Goal: Information Seeking & Learning: Learn about a topic

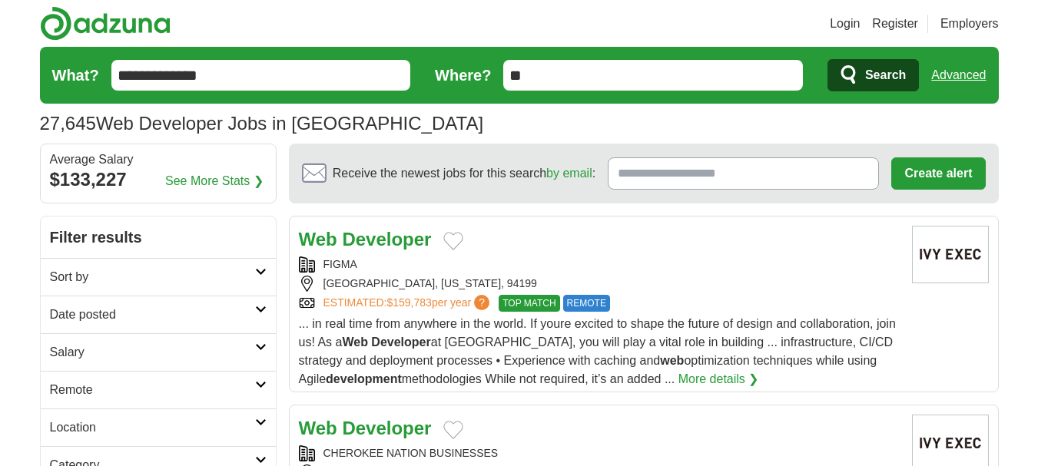
click at [101, 309] on h2 "Date posted" at bounding box center [152, 315] width 205 height 18
click at [107, 350] on link "Last 24 hours" at bounding box center [158, 352] width 217 height 18
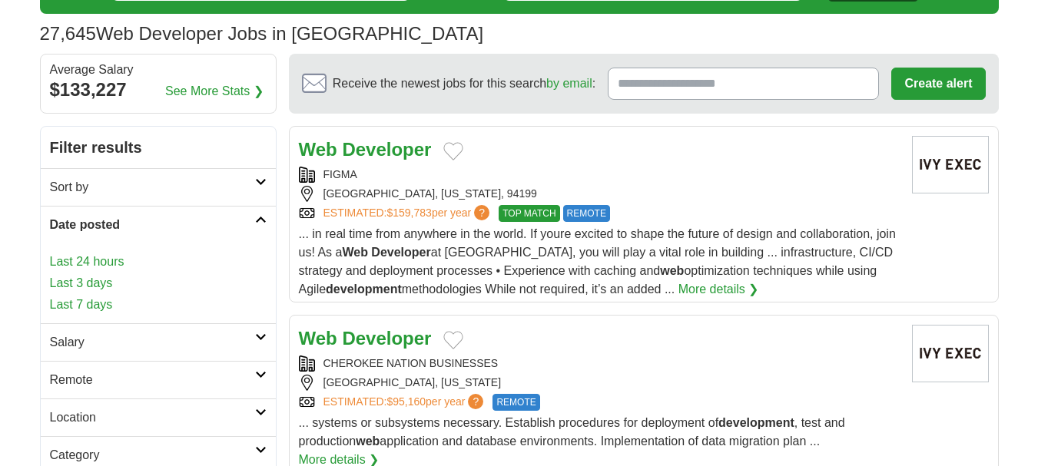
scroll to position [230, 0]
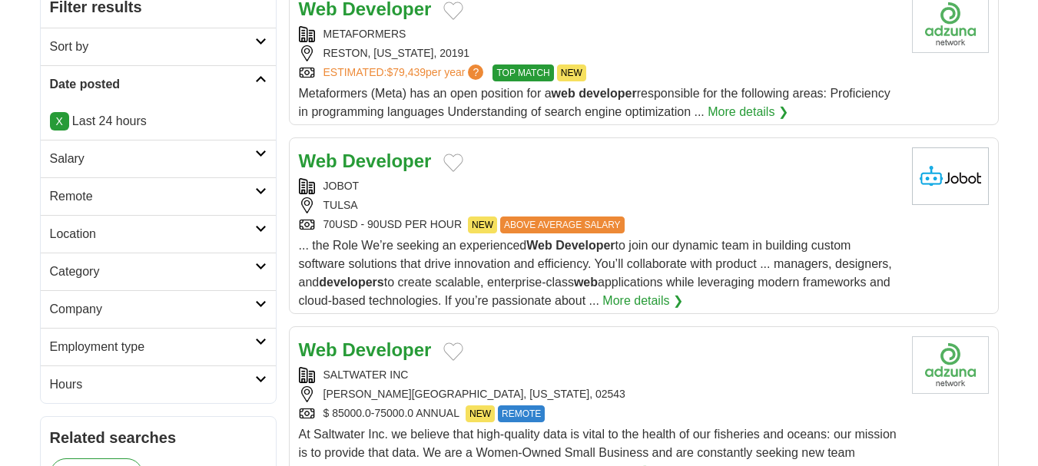
click at [98, 197] on h2 "Remote" at bounding box center [152, 196] width 205 height 18
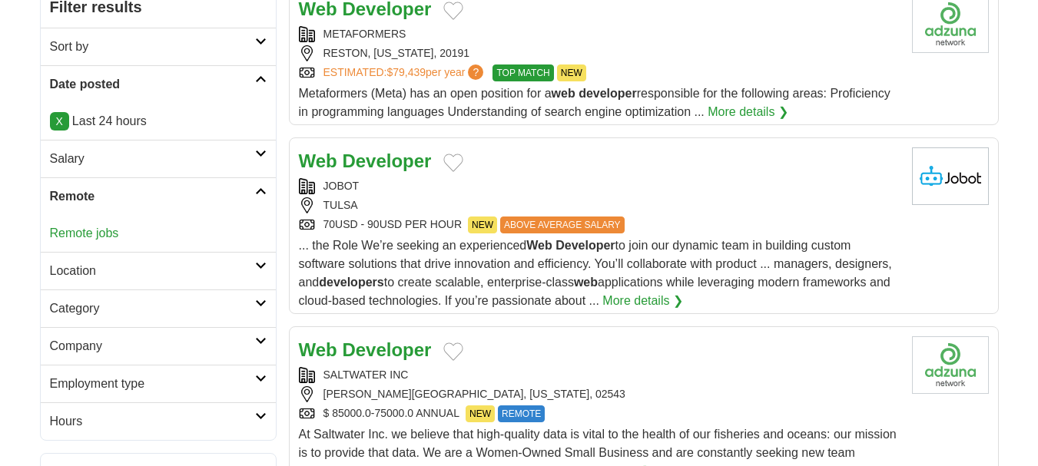
click at [93, 233] on link "Remote jobs" at bounding box center [84, 233] width 69 height 13
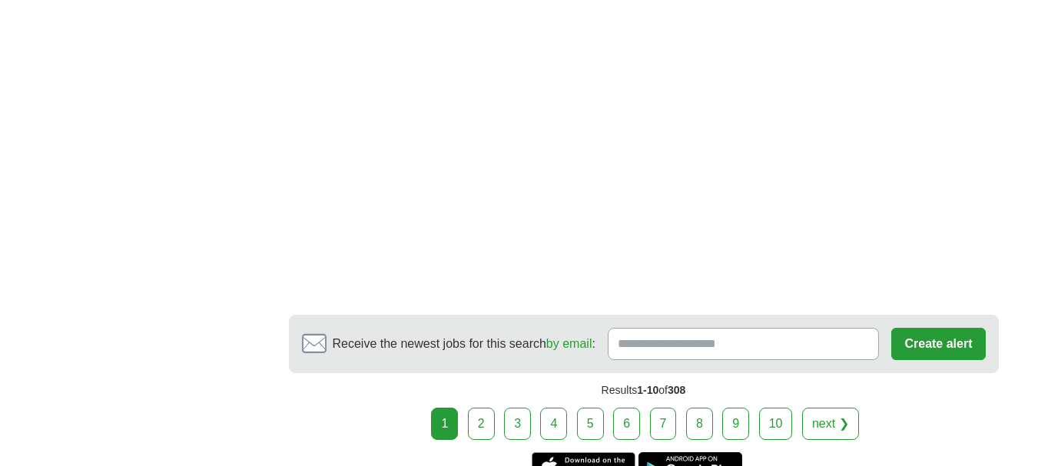
scroll to position [2842, 0]
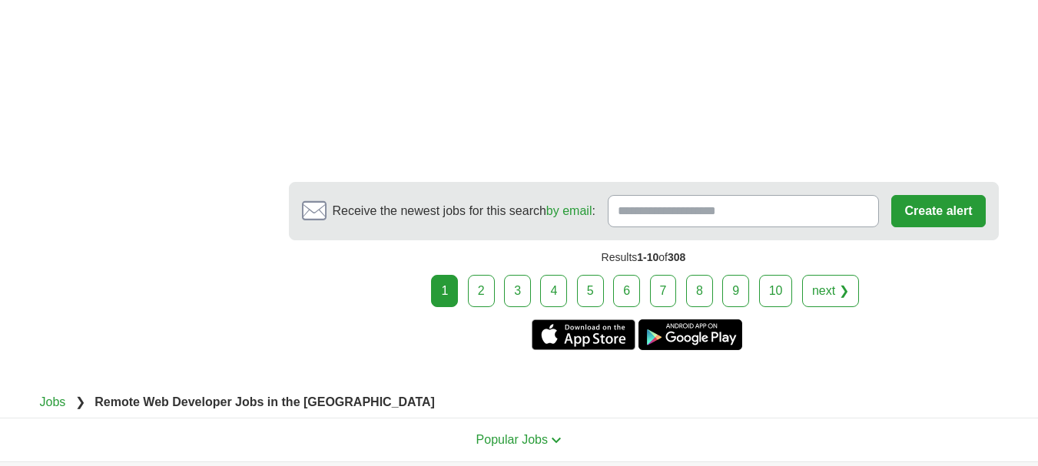
click at [472, 240] on div "Results 1-10 of 308" at bounding box center [644, 257] width 710 height 35
click at [479, 275] on link "2" at bounding box center [481, 291] width 27 height 32
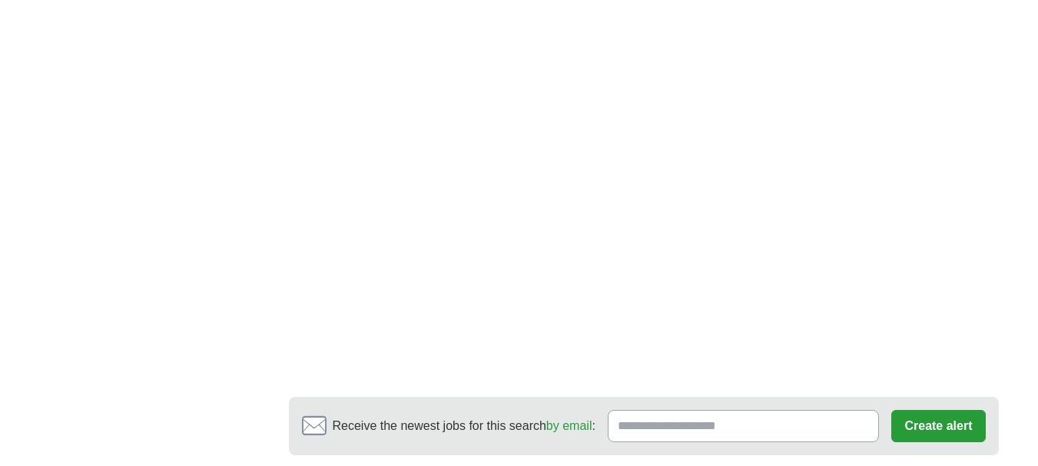
scroll to position [2612, 0]
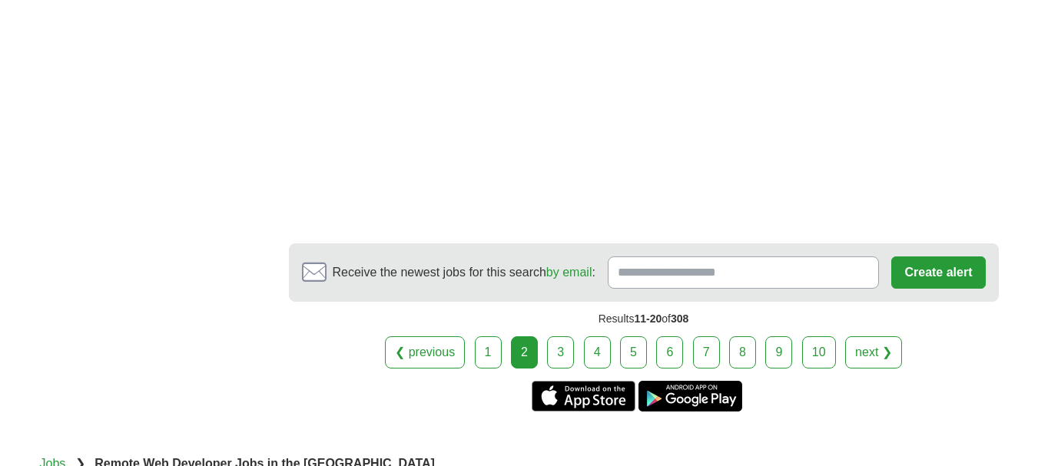
click at [552, 336] on link "3" at bounding box center [560, 352] width 27 height 32
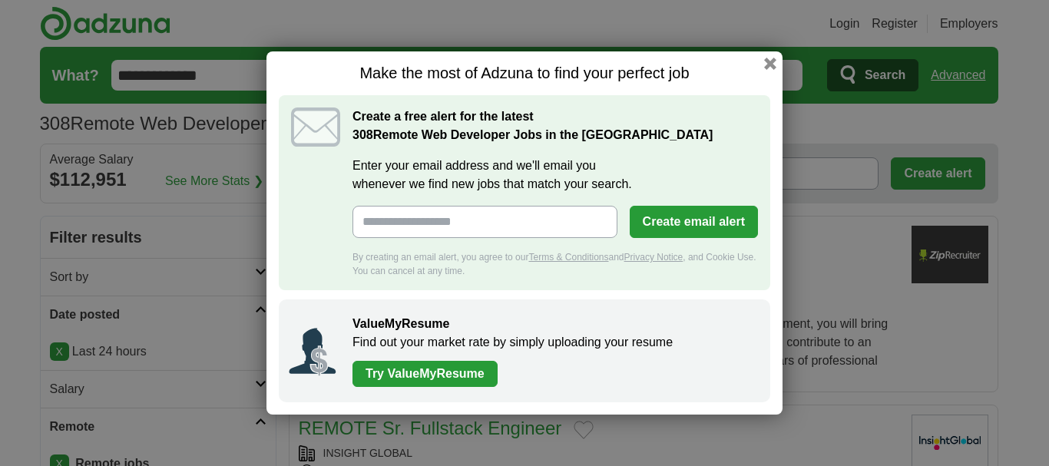
click at [761, 61] on div "Make the most of Adzuna to find your perfect job Create a free alert for the la…" at bounding box center [525, 232] width 516 height 363
click at [765, 61] on button "button" at bounding box center [770, 63] width 17 height 17
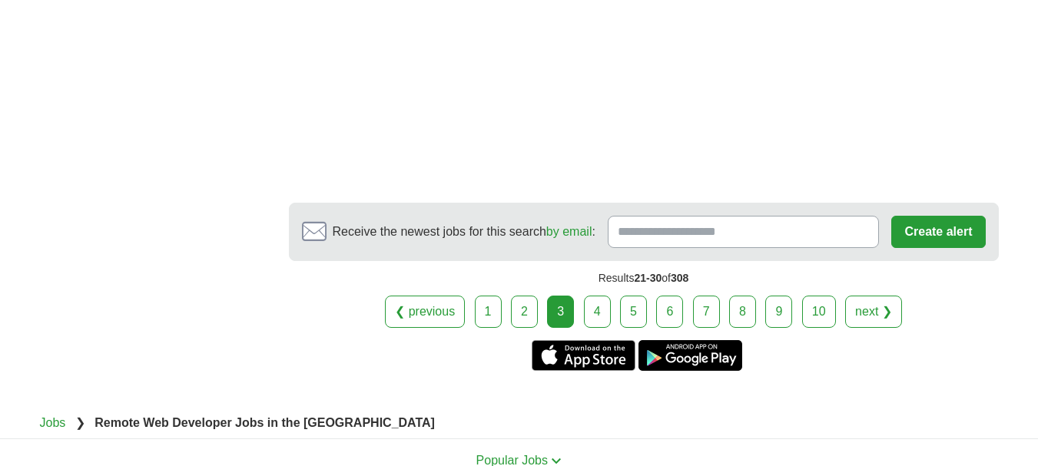
scroll to position [2919, 0]
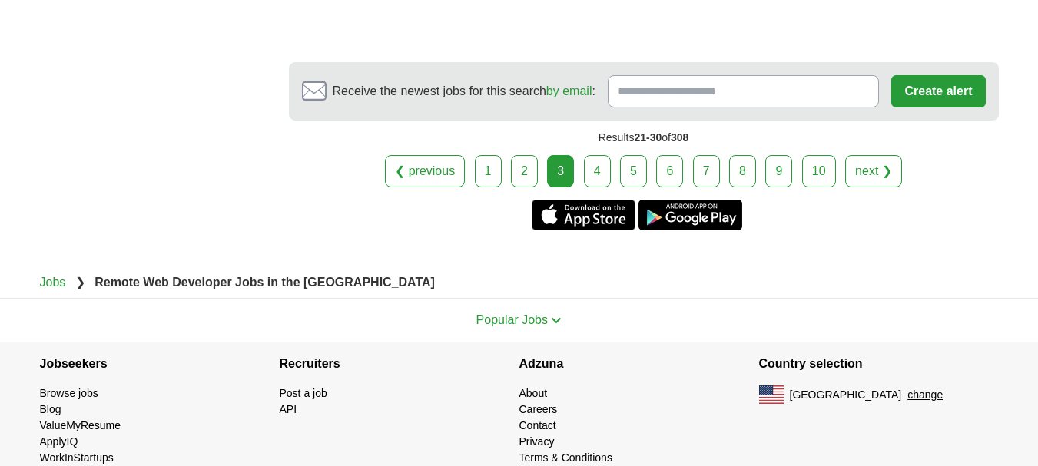
click at [609, 156] on div "❮ previous 1 2 3 4 5 6 7 8 9" at bounding box center [644, 171] width 710 height 32
click at [592, 181] on link "4" at bounding box center [597, 171] width 27 height 32
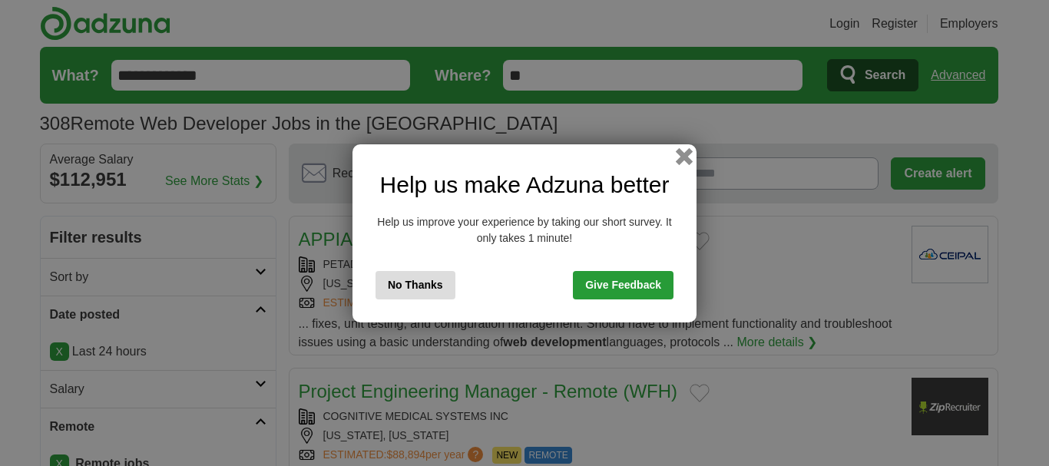
click at [684, 157] on button "button" at bounding box center [684, 155] width 17 height 17
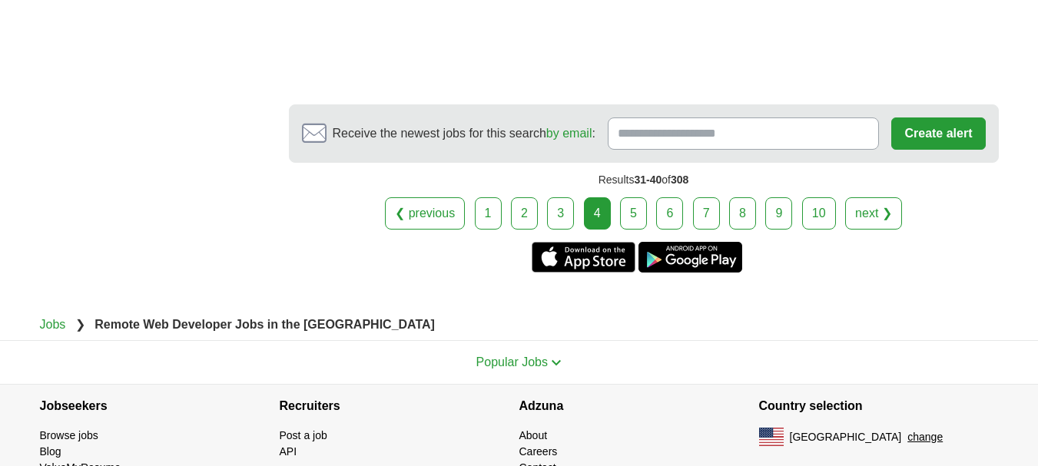
scroll to position [2151, 0]
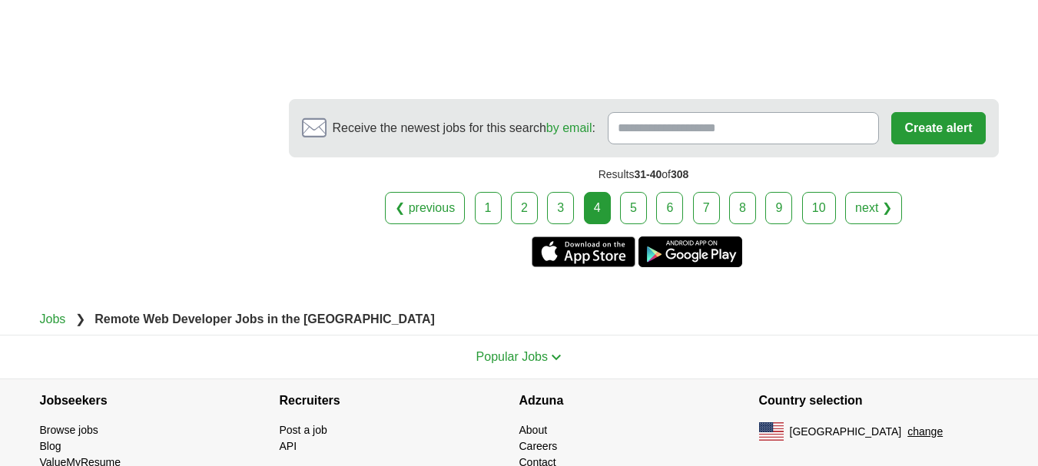
click at [625, 198] on link "5" at bounding box center [633, 208] width 27 height 32
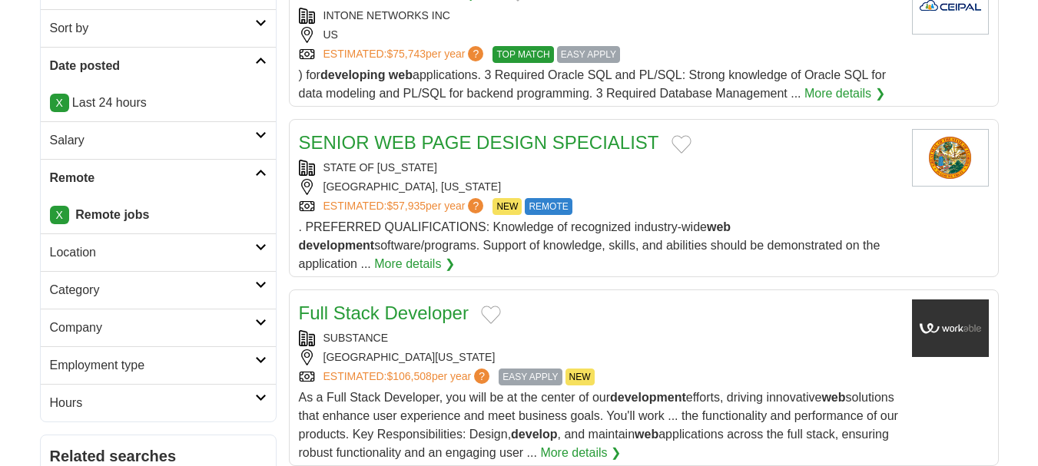
scroll to position [307, 0]
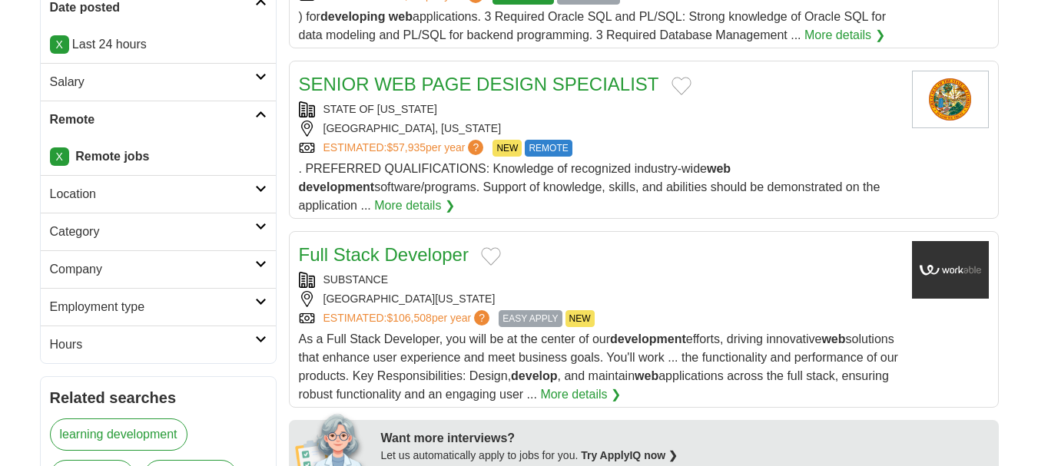
drag, startPoint x: 396, startPoint y: 244, endPoint x: 379, endPoint y: 261, distance: 25.0
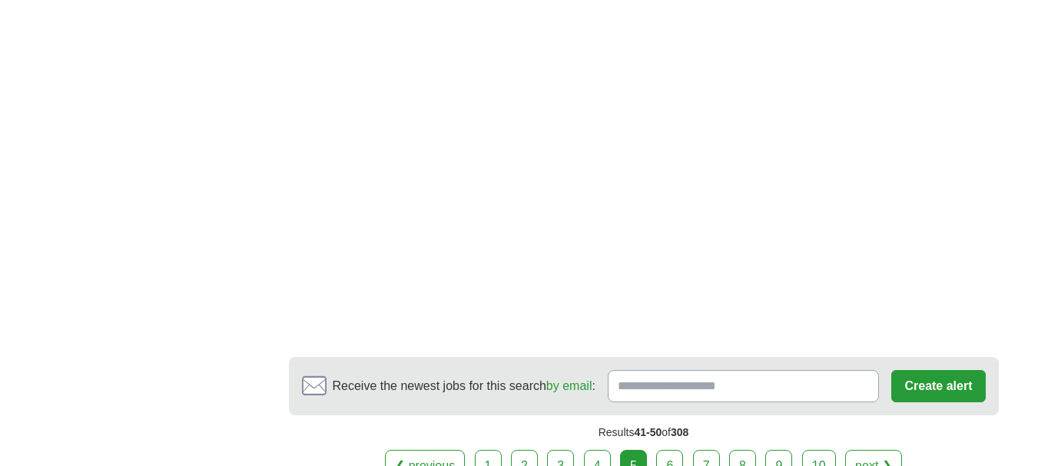
scroll to position [2842, 0]
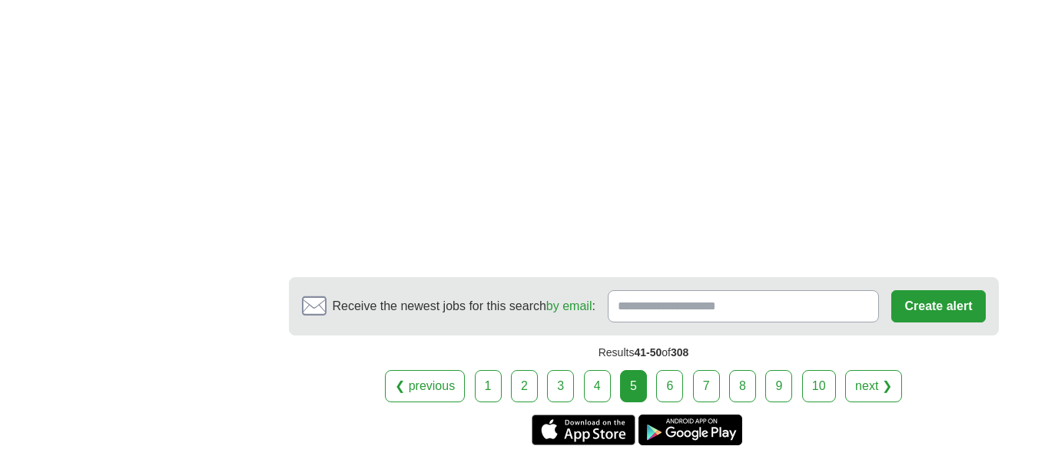
click at [678, 370] on link "6" at bounding box center [669, 386] width 27 height 32
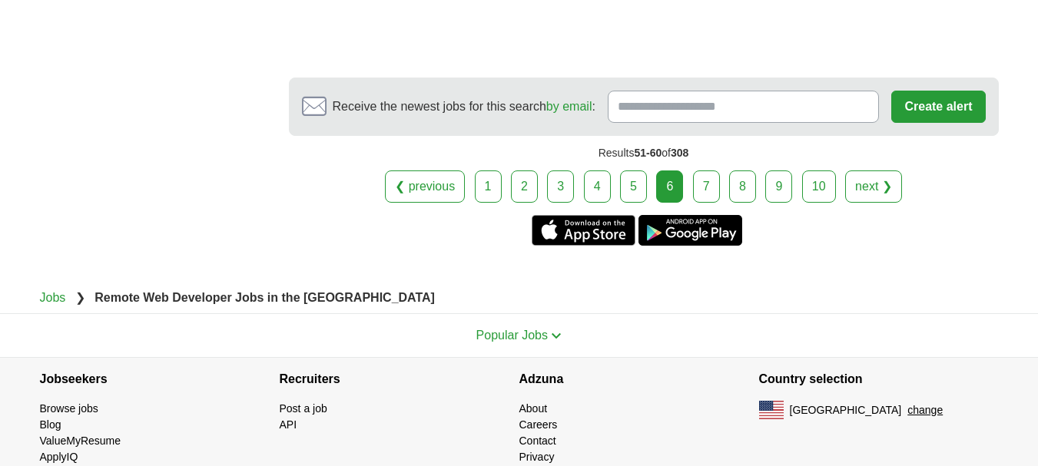
scroll to position [2919, 0]
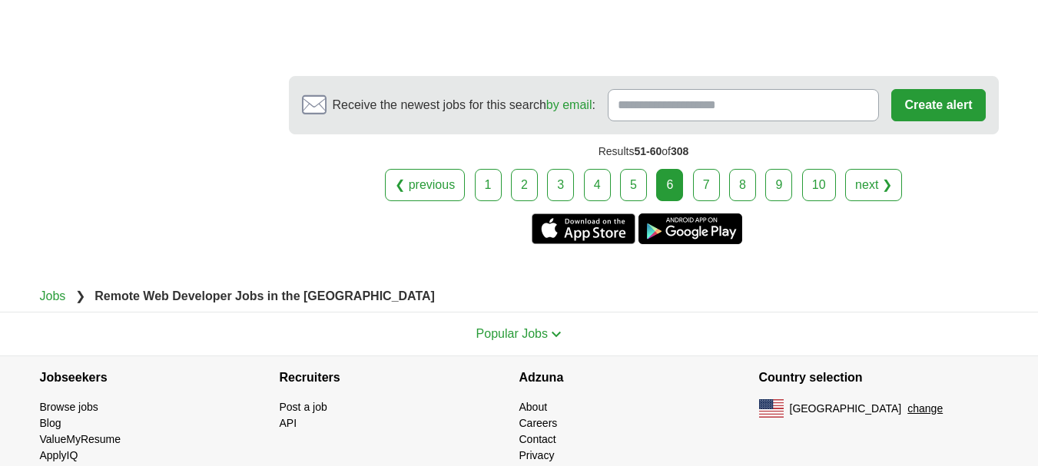
click at [695, 177] on link "7" at bounding box center [706, 185] width 27 height 32
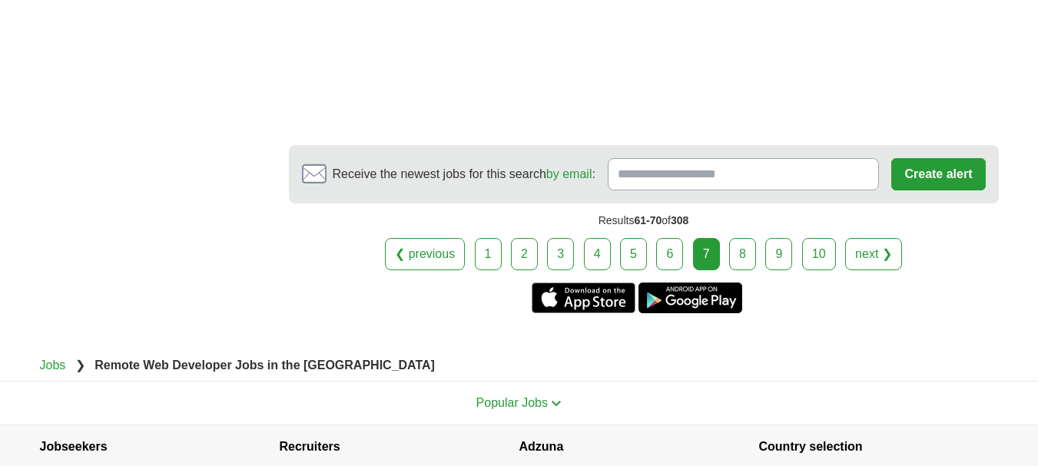
scroll to position [2305, 0]
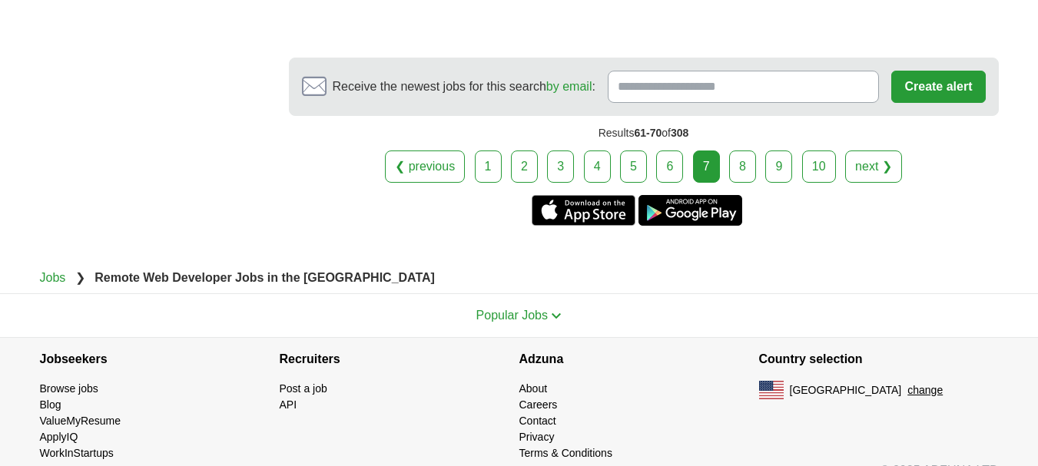
click at [749, 173] on link "8" at bounding box center [742, 167] width 27 height 32
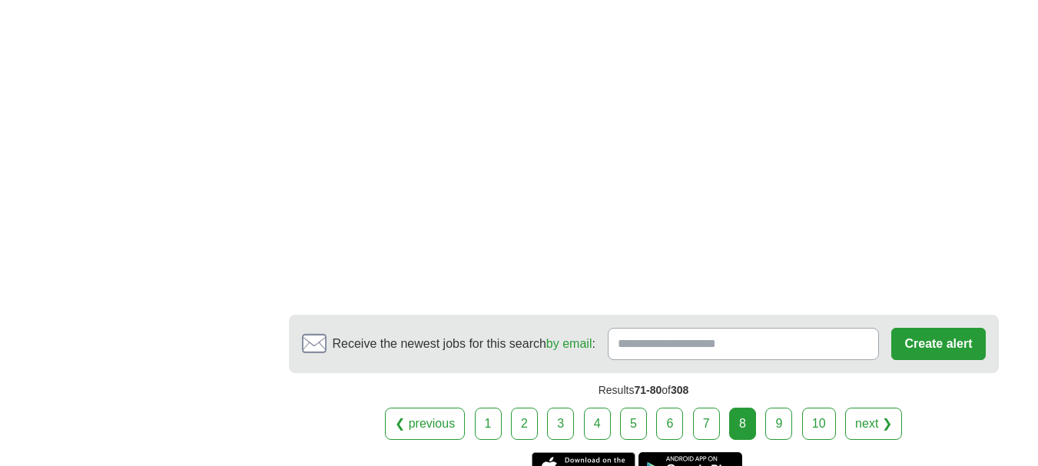
scroll to position [2228, 0]
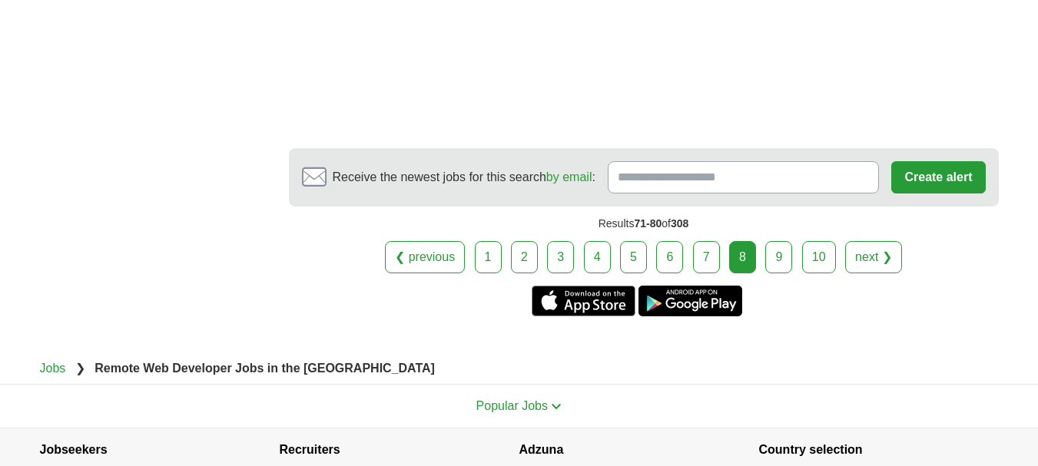
click at [786, 241] on link "9" at bounding box center [778, 257] width 27 height 32
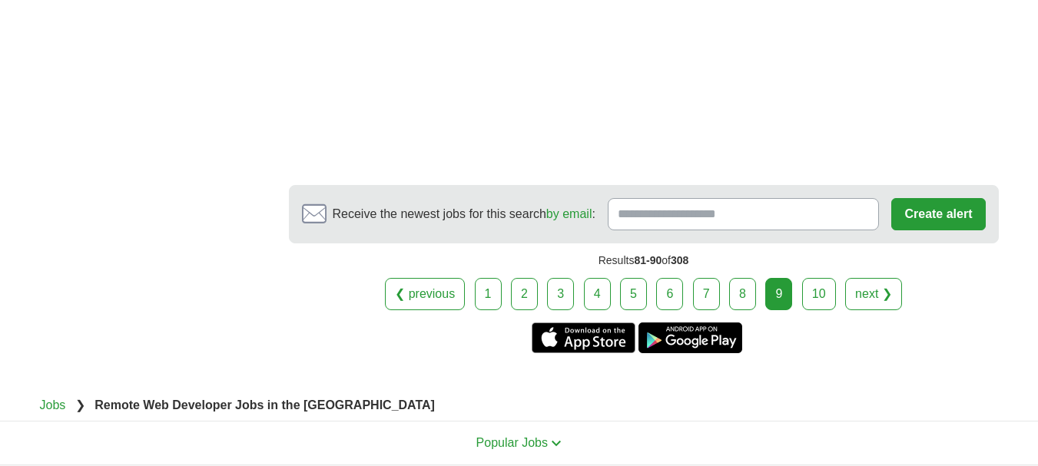
scroll to position [2228, 0]
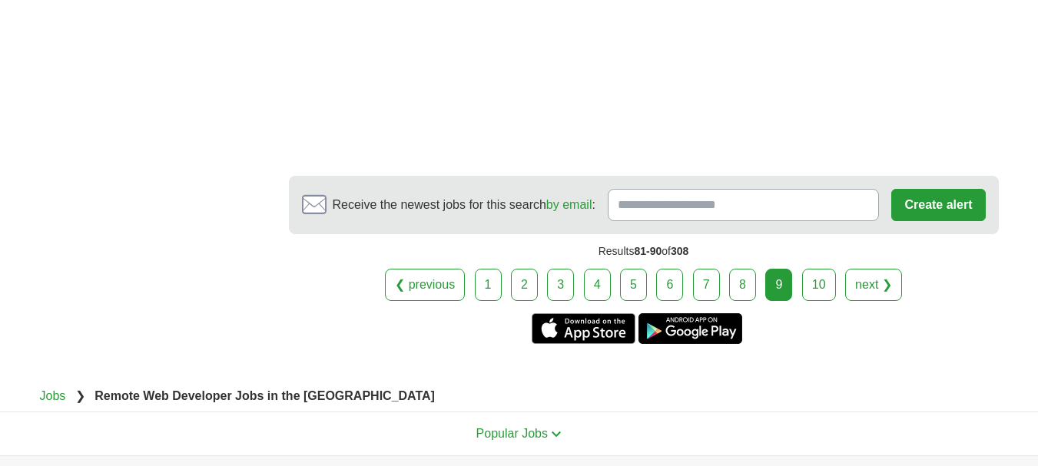
click at [804, 269] on link "10" at bounding box center [819, 285] width 34 height 32
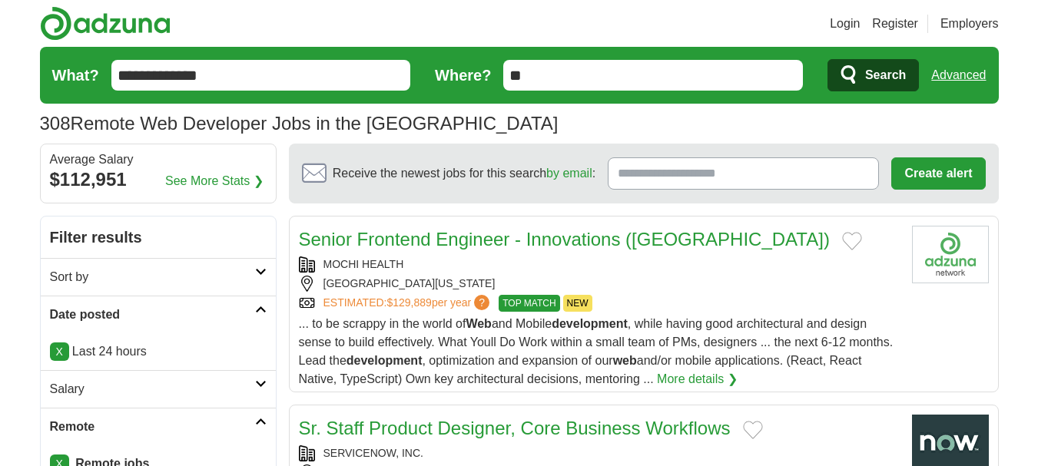
click at [147, 81] on input "**********" at bounding box center [261, 75] width 300 height 31
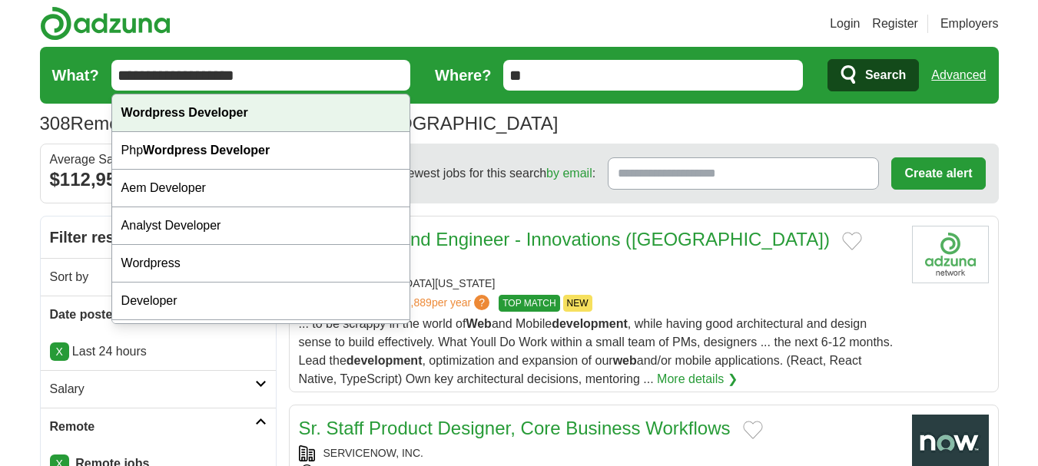
type input "**********"
click at [172, 104] on div "Wordpress Developer" at bounding box center [261, 113] width 298 height 38
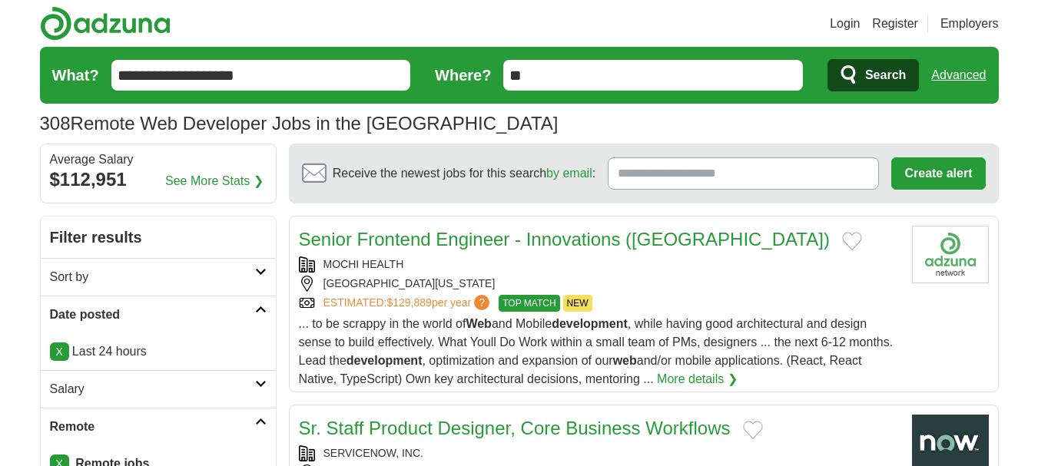
click at [840, 71] on icon "submit" at bounding box center [849, 76] width 18 height 22
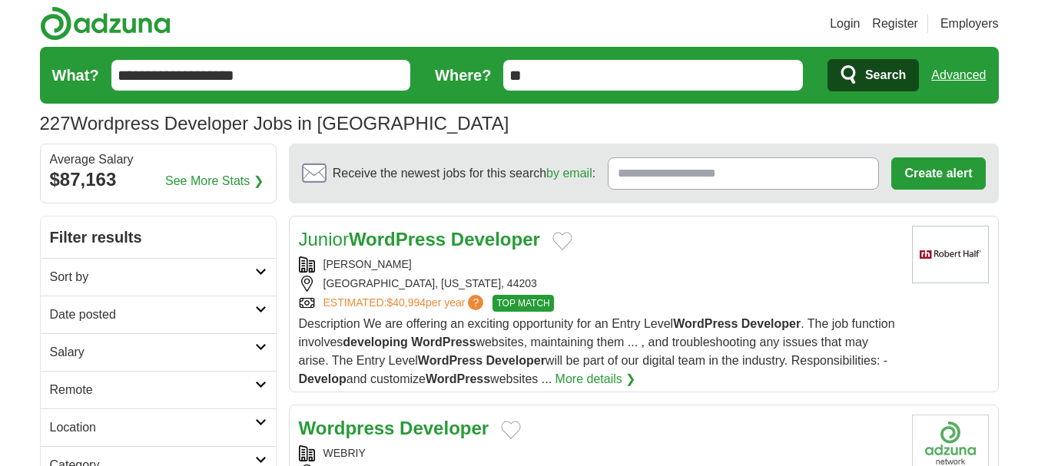
scroll to position [77, 0]
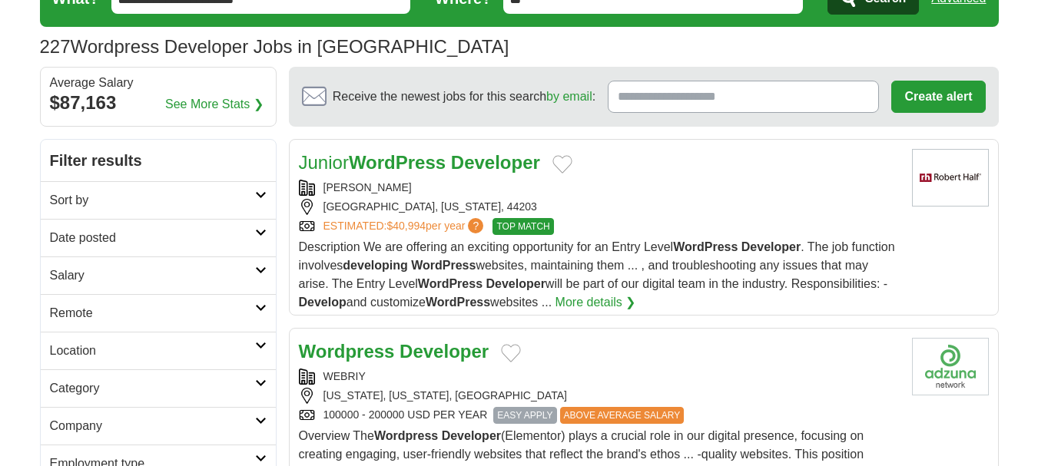
click at [110, 241] on h2 "Date posted" at bounding box center [152, 238] width 205 height 18
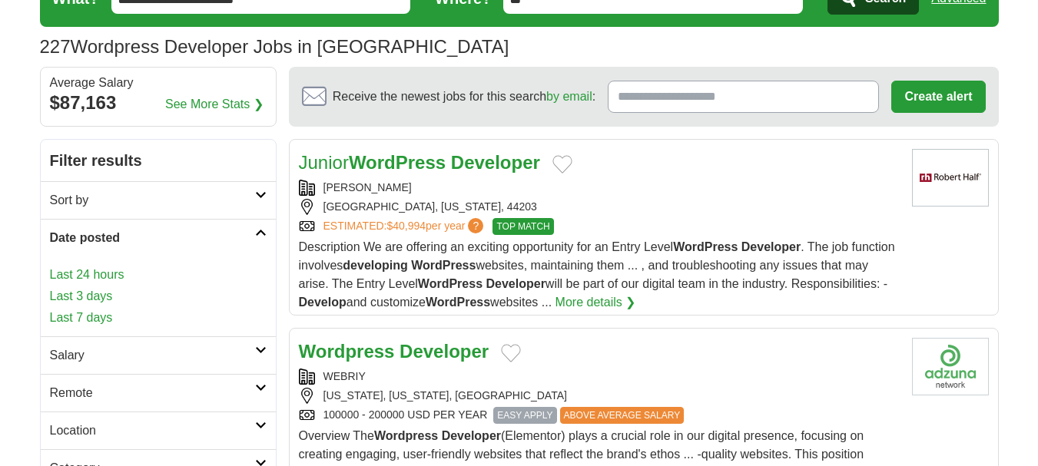
click at [111, 272] on link "Last 24 hours" at bounding box center [158, 275] width 217 height 18
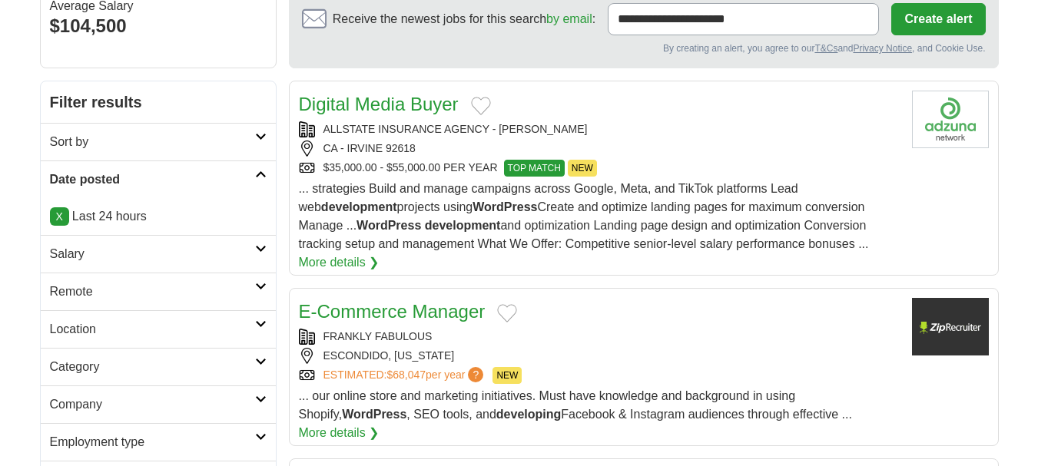
click at [63, 287] on h2 "Remote" at bounding box center [152, 292] width 205 height 18
click at [109, 324] on link "Remote jobs" at bounding box center [84, 328] width 69 height 13
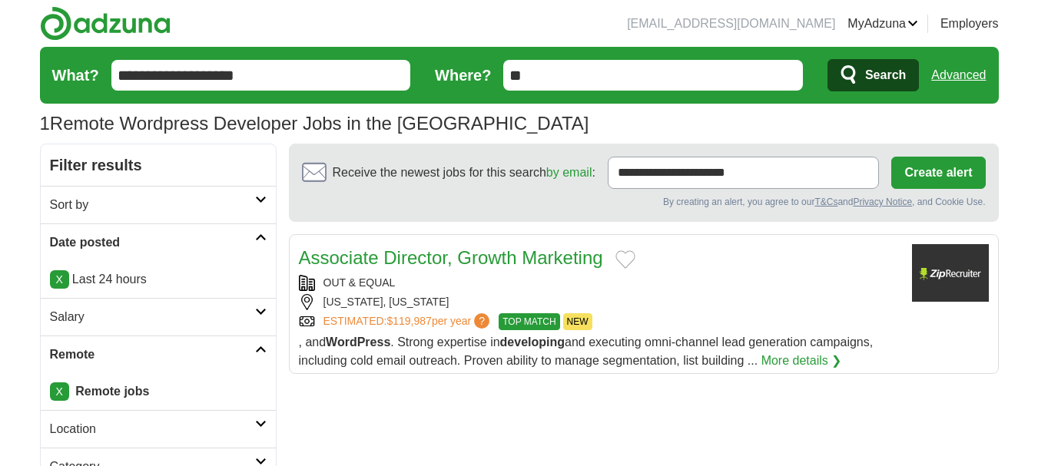
click at [55, 273] on link "X" at bounding box center [59, 279] width 19 height 18
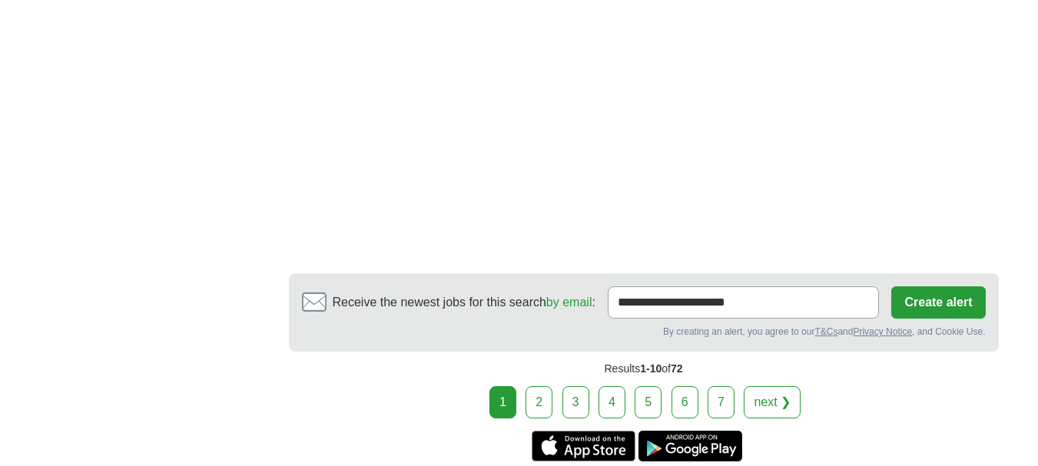
scroll to position [2996, 0]
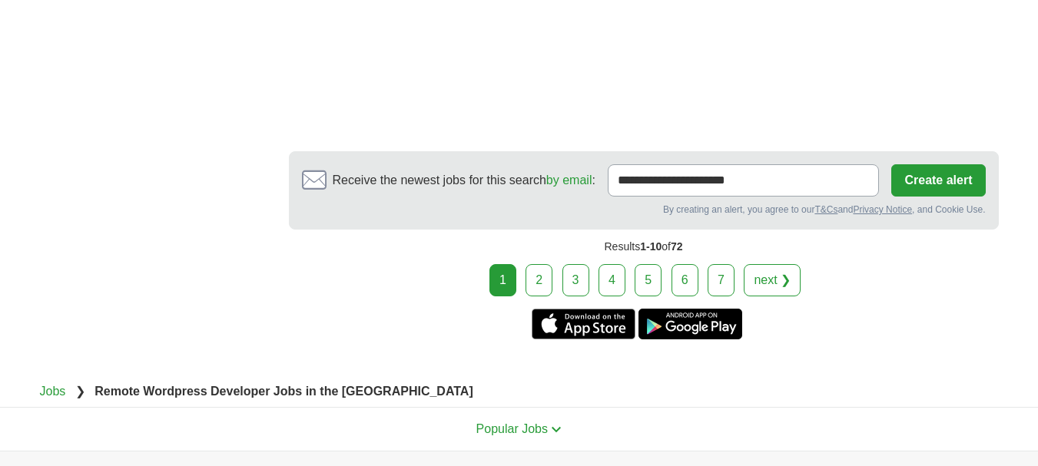
click at [537, 283] on link "2" at bounding box center [538, 280] width 27 height 32
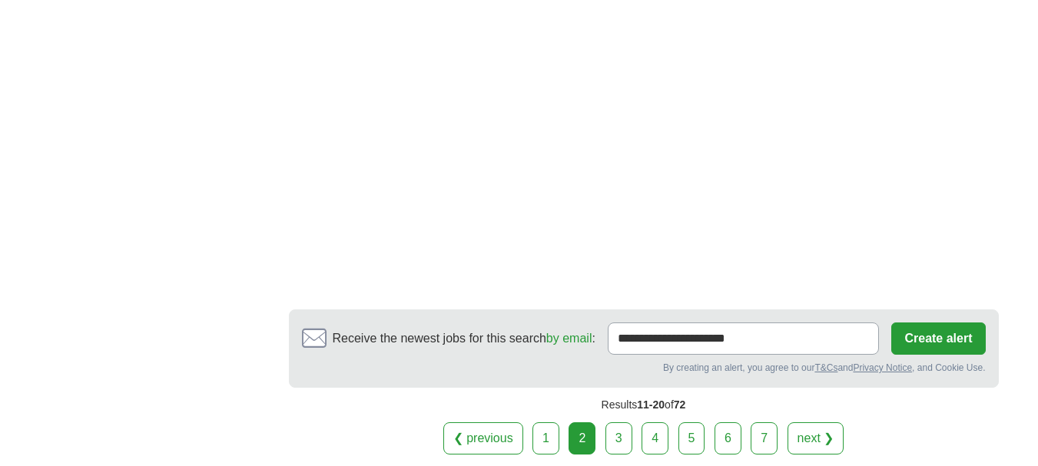
scroll to position [2919, 0]
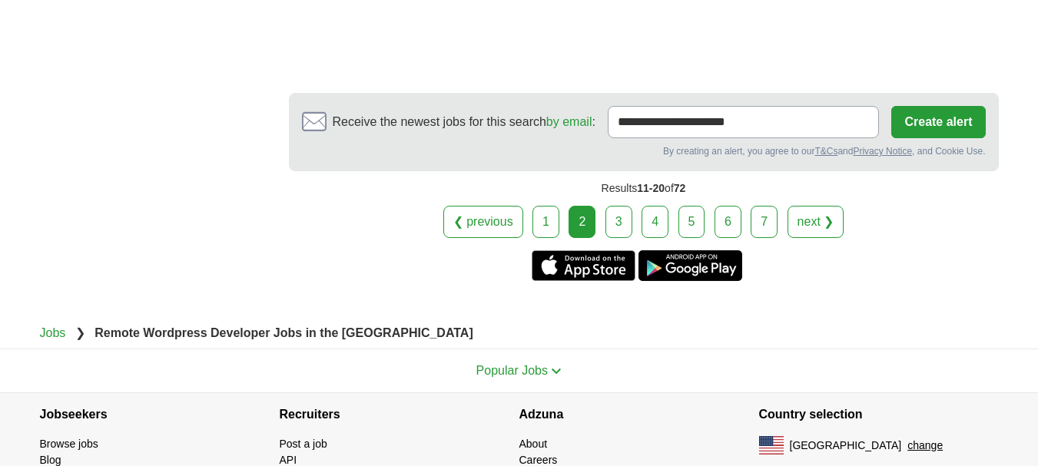
click at [612, 223] on link "3" at bounding box center [618, 222] width 27 height 32
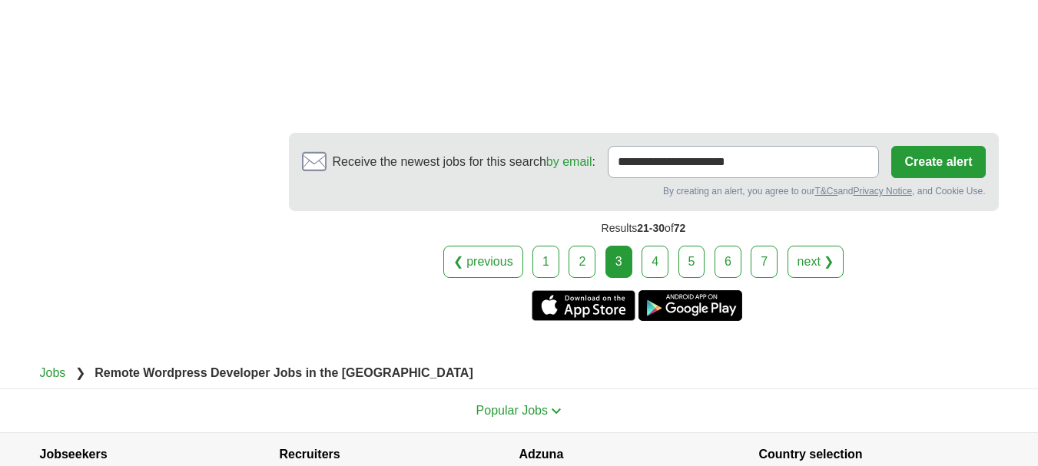
scroll to position [2919, 0]
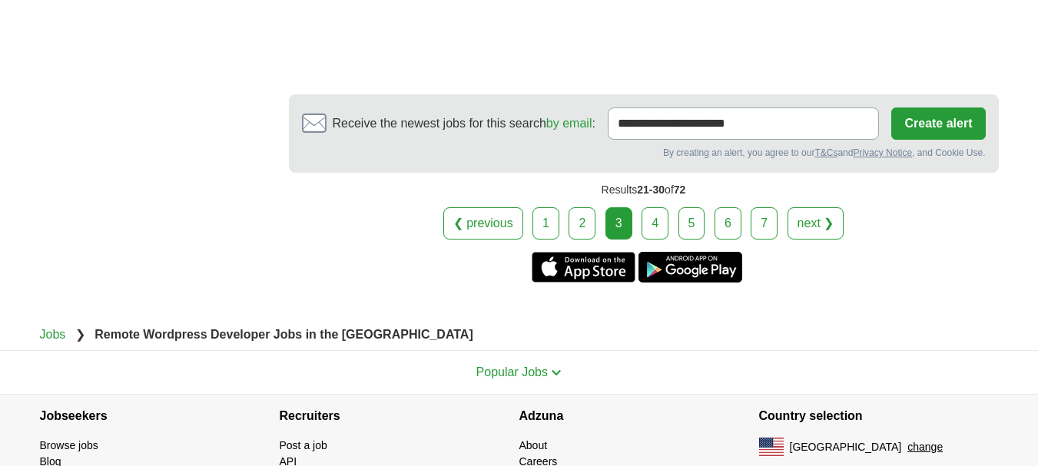
click at [651, 207] on link "4" at bounding box center [654, 223] width 27 height 32
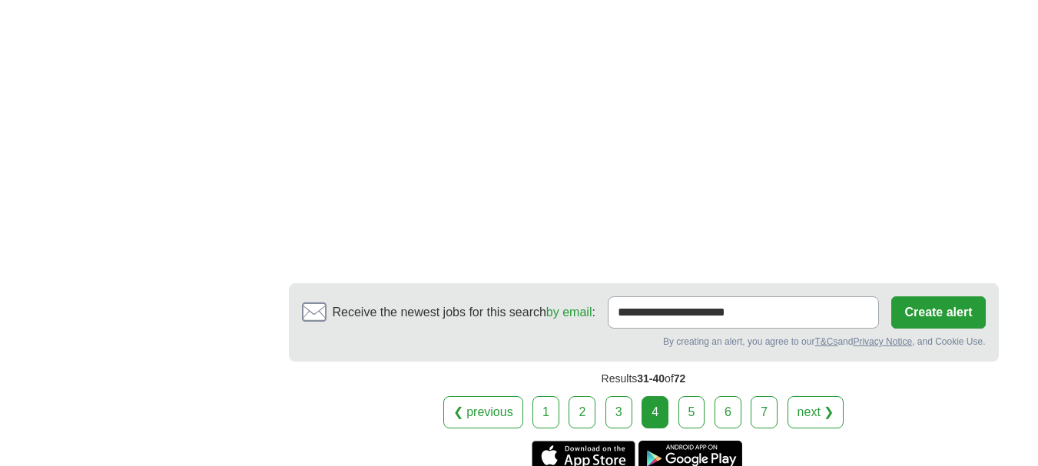
scroll to position [2933, 0]
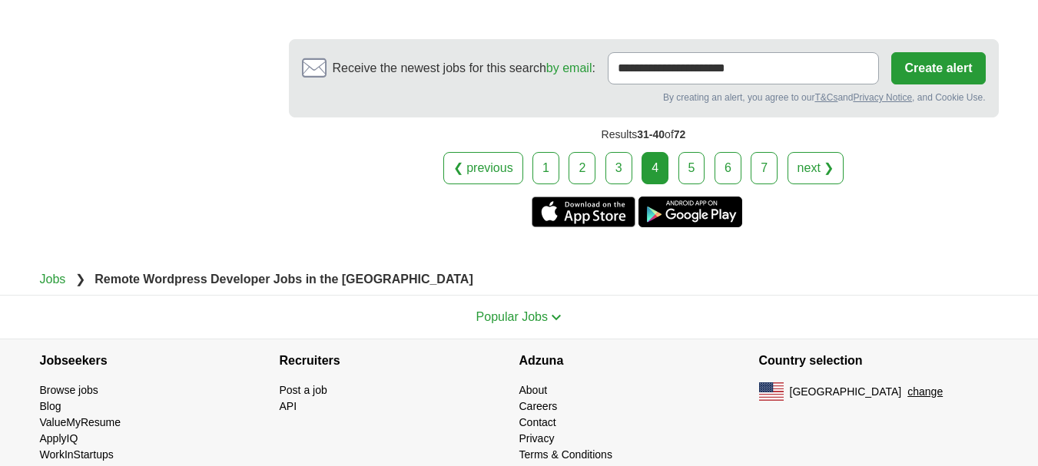
click at [684, 152] on link "5" at bounding box center [691, 168] width 27 height 32
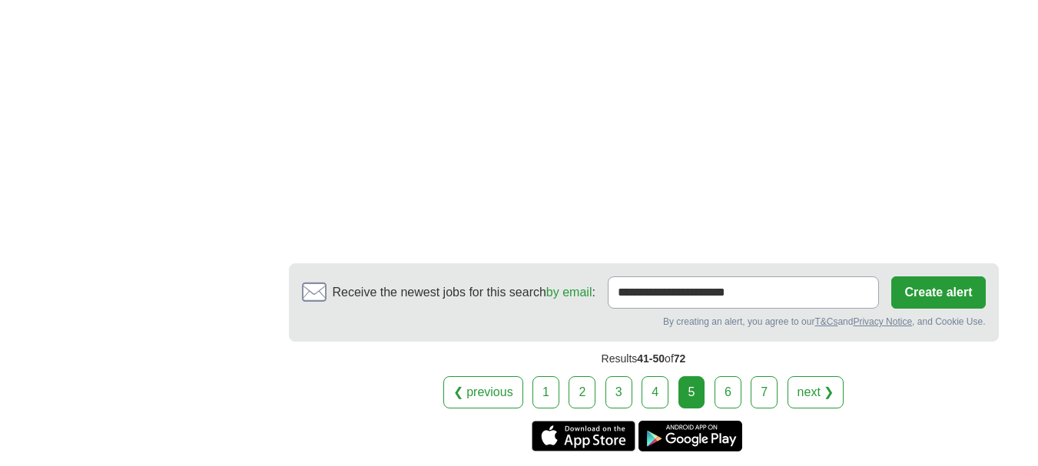
scroll to position [2842, 0]
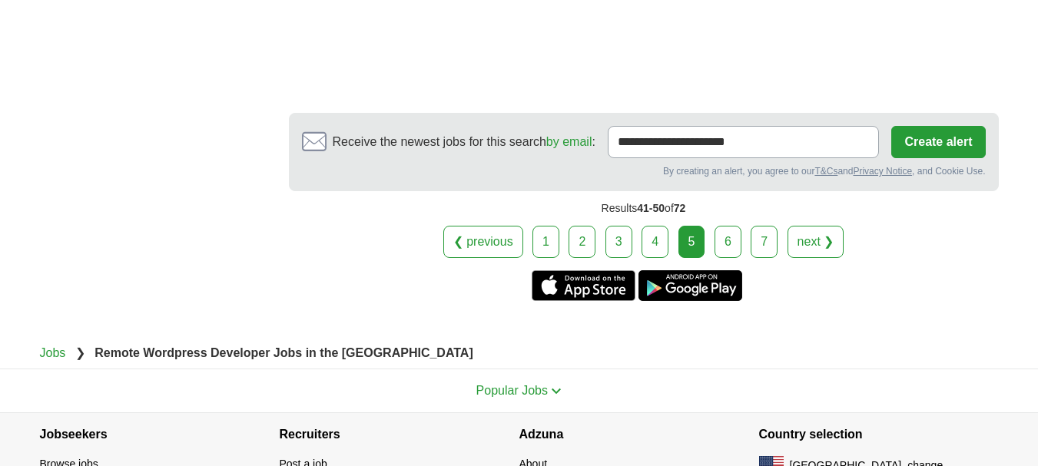
click at [716, 250] on link "6" at bounding box center [727, 242] width 27 height 32
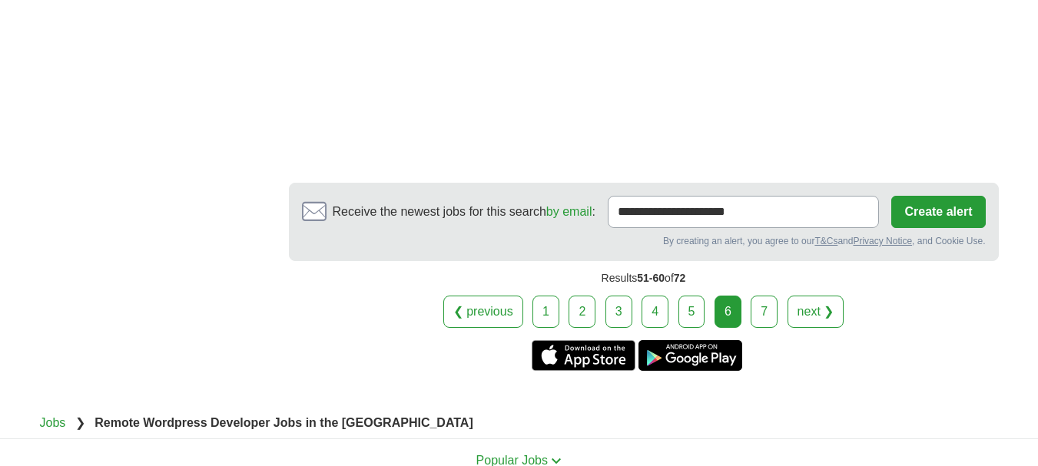
scroll to position [2612, 0]
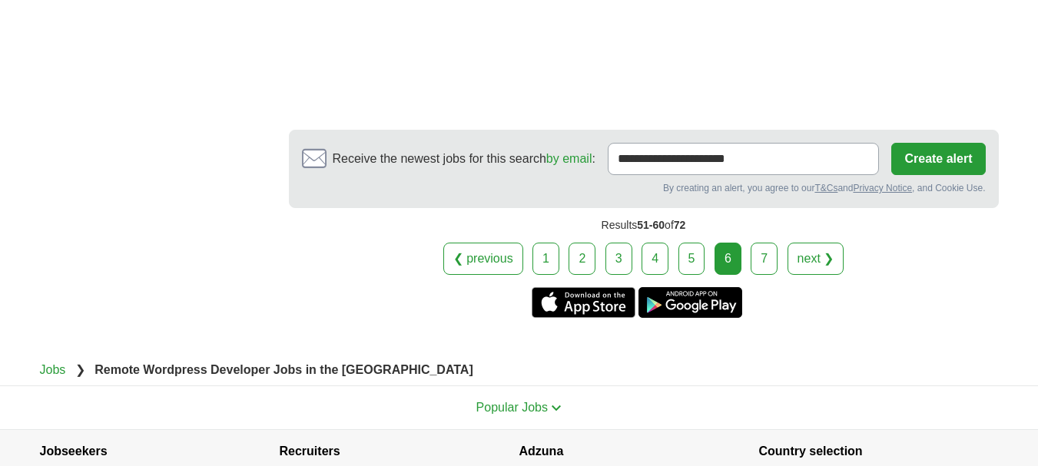
click at [753, 270] on link "7" at bounding box center [764, 259] width 27 height 32
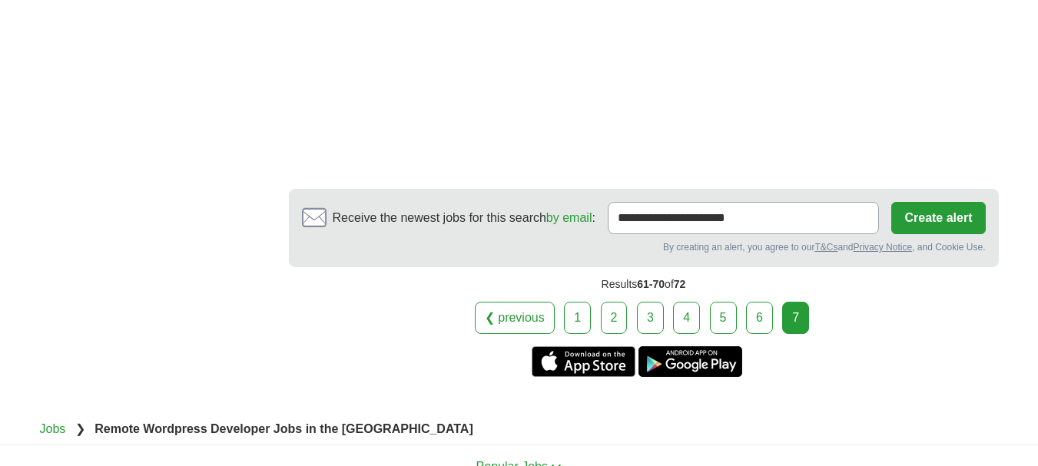
scroll to position [2151, 0]
